Goal: Information Seeking & Learning: Learn about a topic

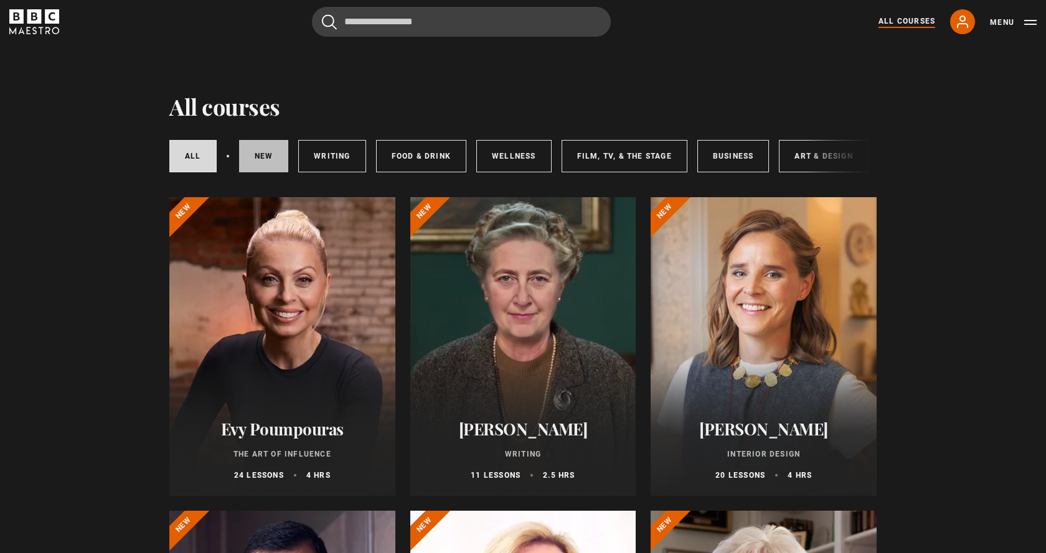
click at [279, 159] on link "New courses" at bounding box center [264, 156] width 50 height 32
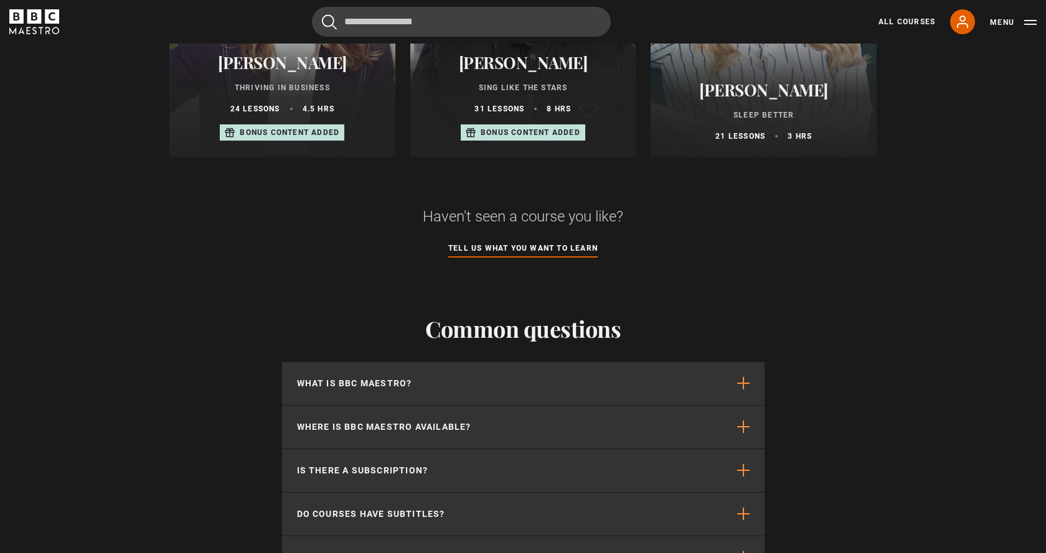
scroll to position [1021, 0]
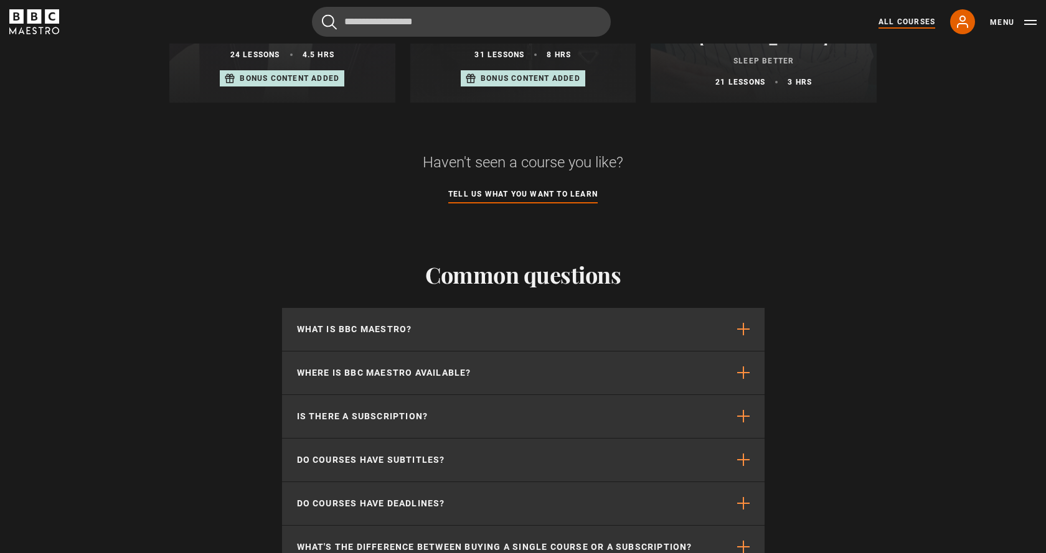
click at [923, 22] on link "All Courses" at bounding box center [906, 21] width 57 height 11
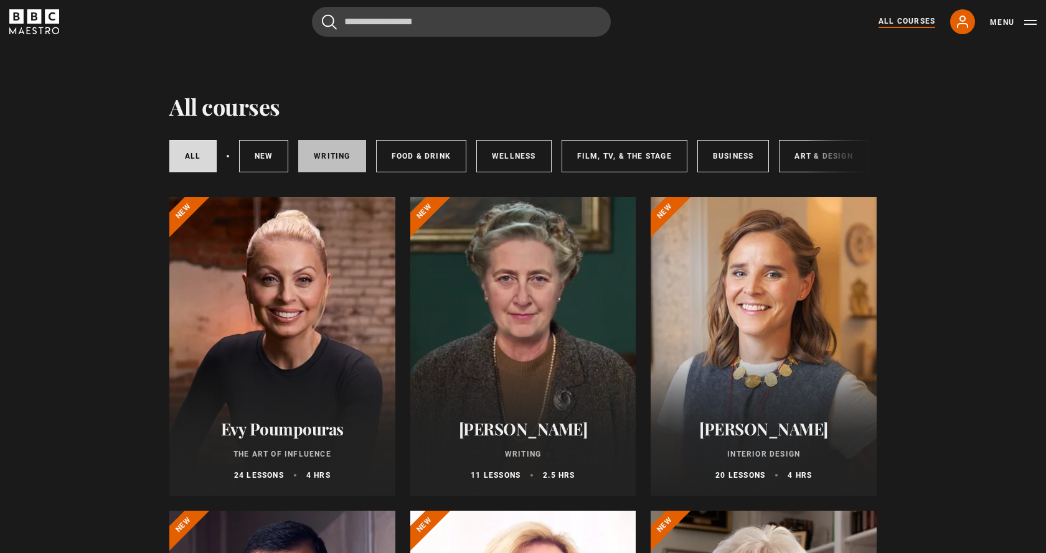
click at [311, 161] on link "Writing" at bounding box center [331, 156] width 67 height 32
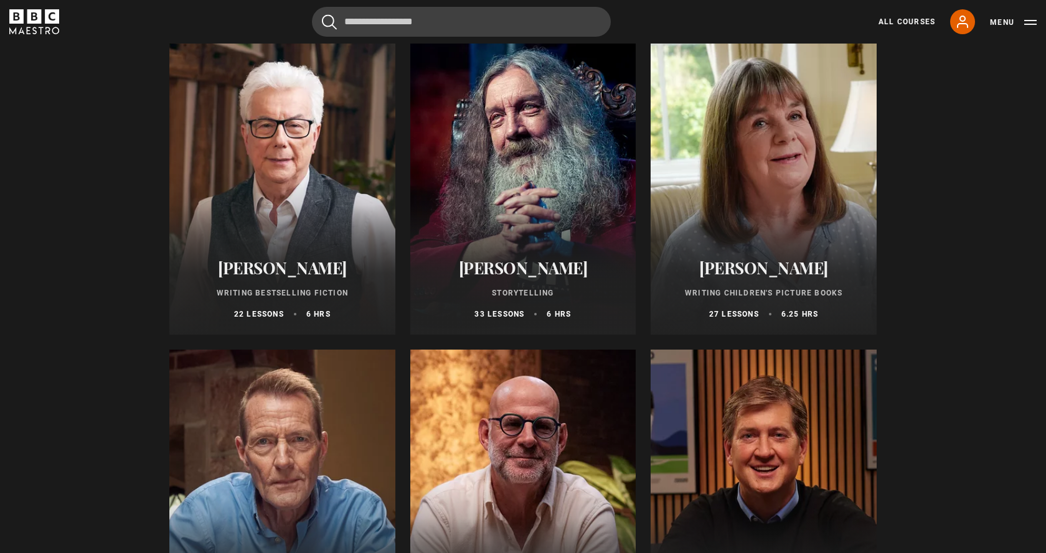
scroll to position [532, 0]
